Goal: Information Seeking & Learning: Learn about a topic

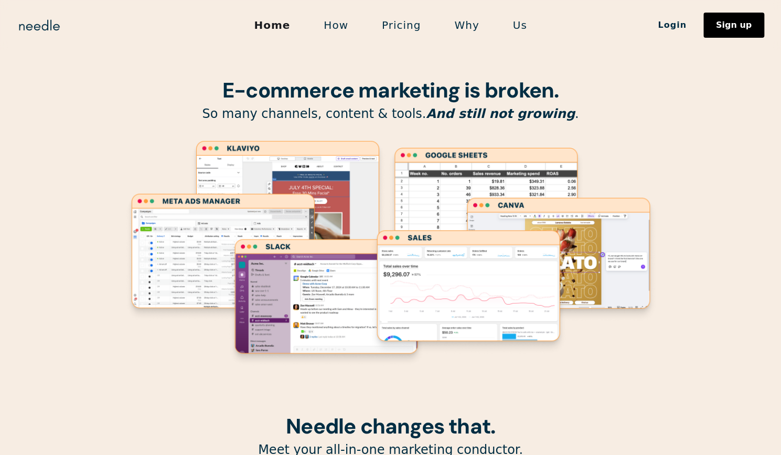
click at [399, 26] on link "Pricing" at bounding box center [401, 25] width 72 height 22
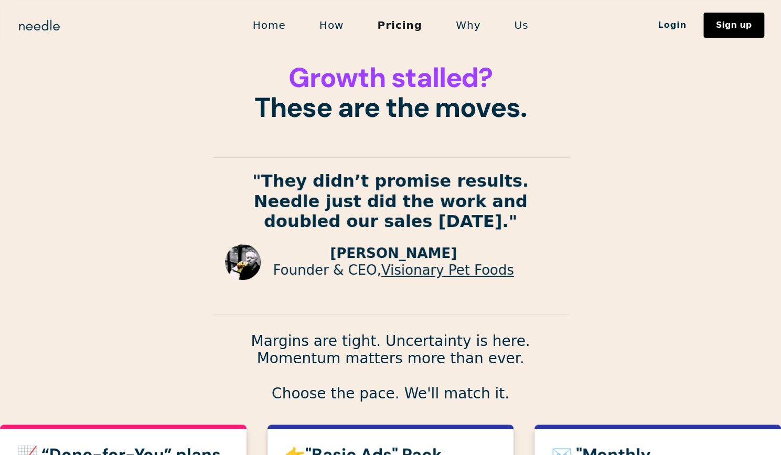
click at [525, 180] on strong ""They didn’t promise results. Needle just did the work and doubled our sales in…" at bounding box center [390, 201] width 276 height 60
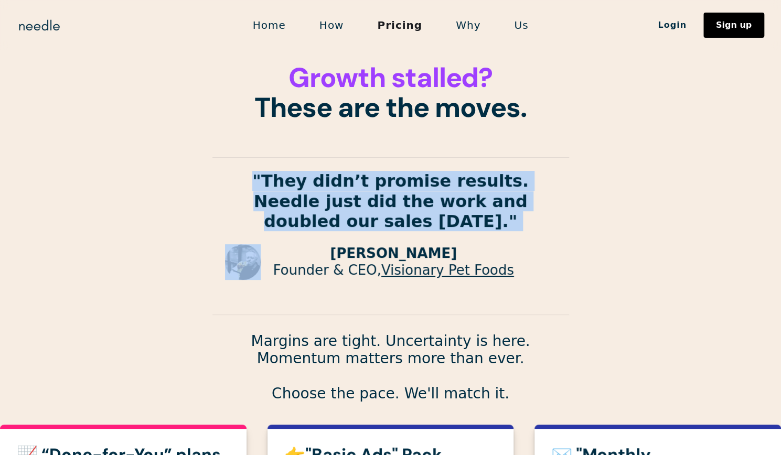
click at [525, 180] on strong ""They didn’t promise results. Needle just did the work and doubled our sales in…" at bounding box center [390, 201] width 276 height 60
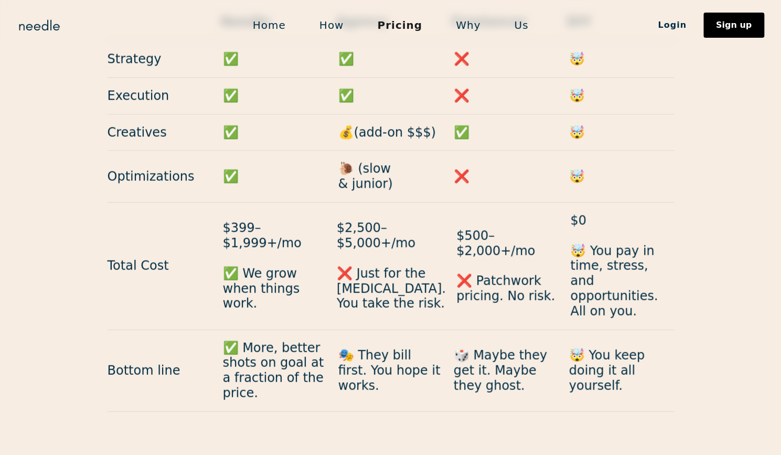
scroll to position [1105, 0]
